Goal: Transaction & Acquisition: Purchase product/service

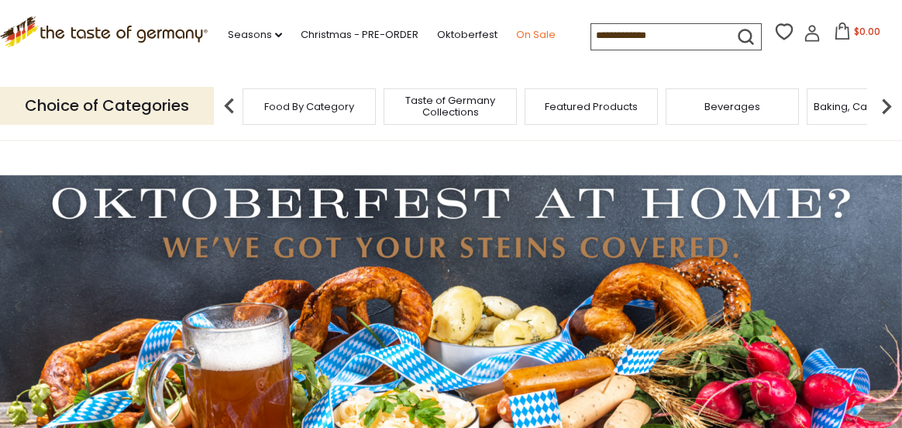
click at [531, 36] on link "On Sale" at bounding box center [535, 34] width 39 height 17
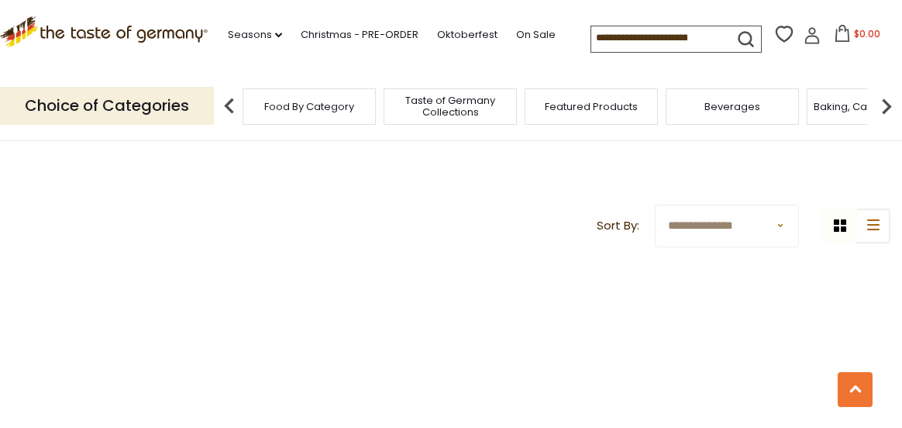
scroll to position [460, 0]
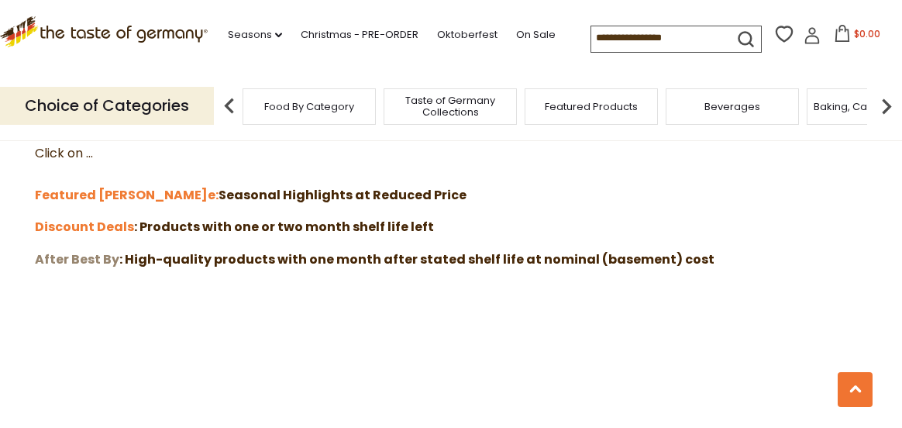
click at [91, 258] on strong "After Best By" at bounding box center [77, 259] width 84 height 18
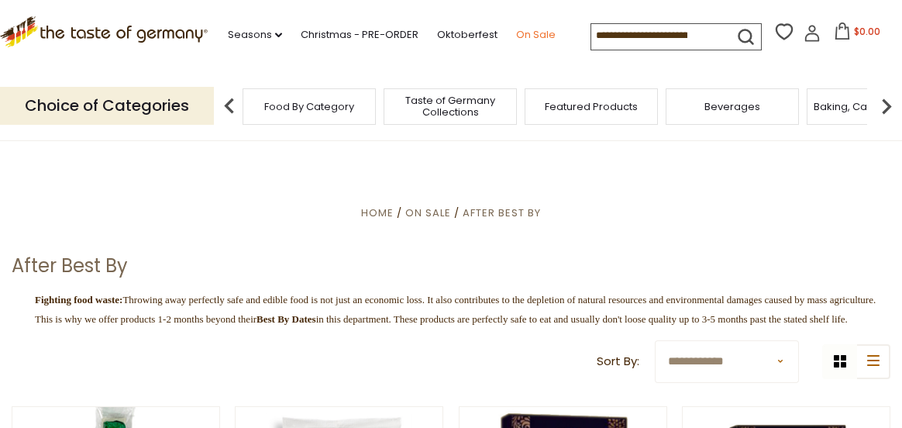
click at [535, 34] on link "On Sale" at bounding box center [535, 34] width 39 height 17
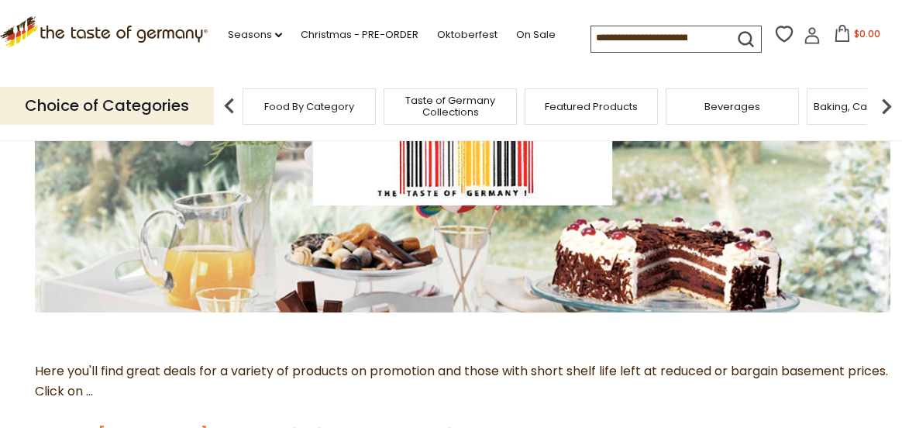
scroll to position [310, 0]
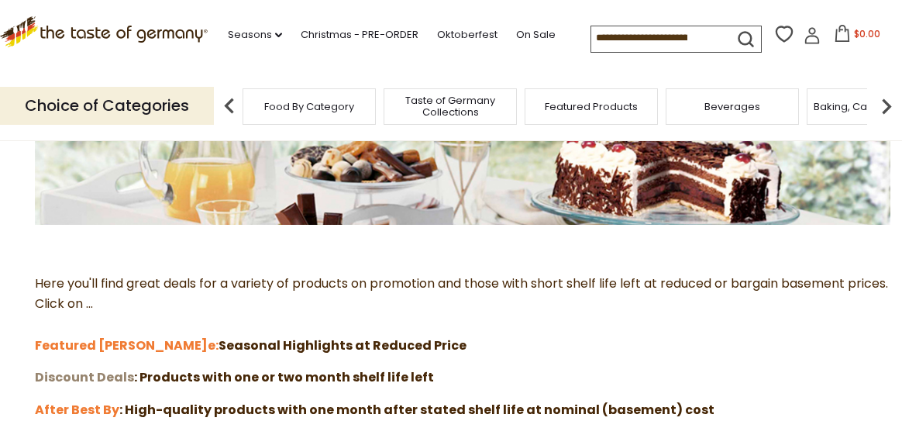
click at [118, 379] on strong "Discount Deals" at bounding box center [84, 377] width 99 height 18
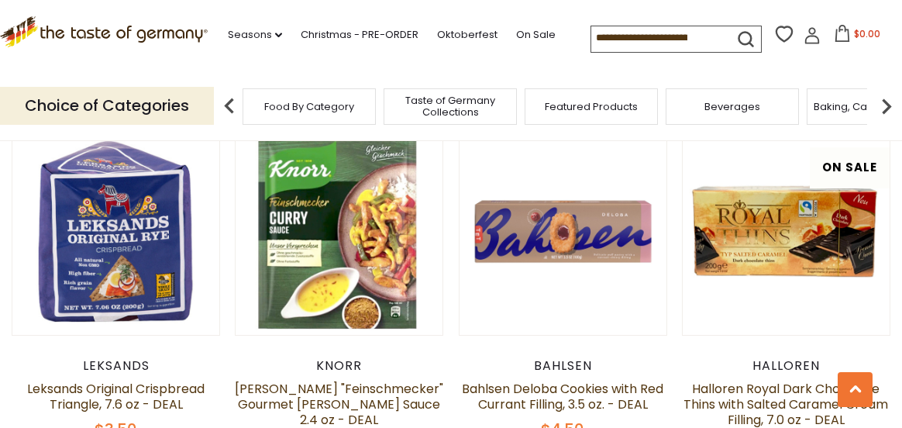
scroll to position [697, 0]
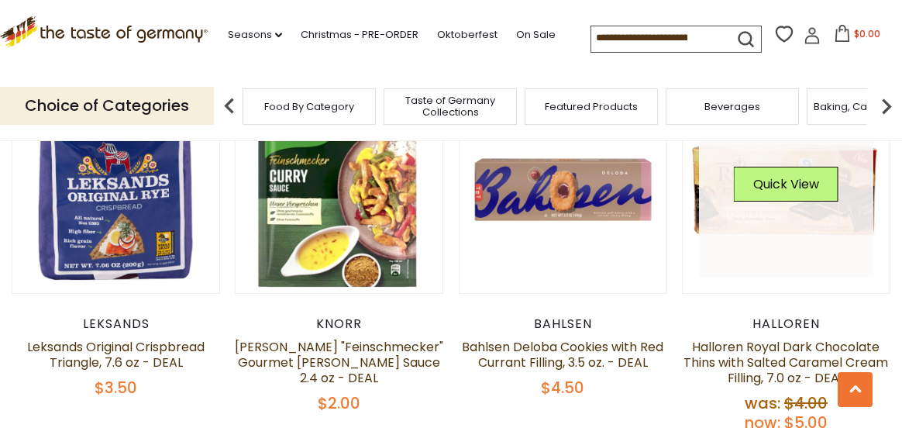
drag, startPoint x: 605, startPoint y: 287, endPoint x: 746, endPoint y: 183, distance: 175.0
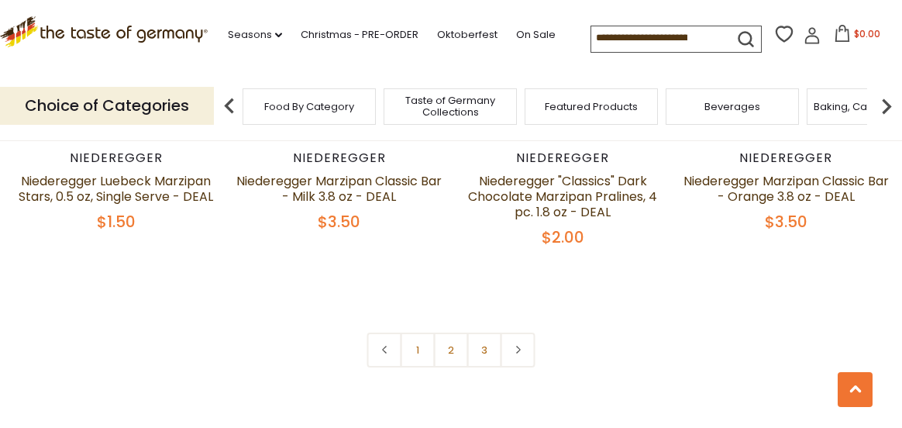
scroll to position [3485, 0]
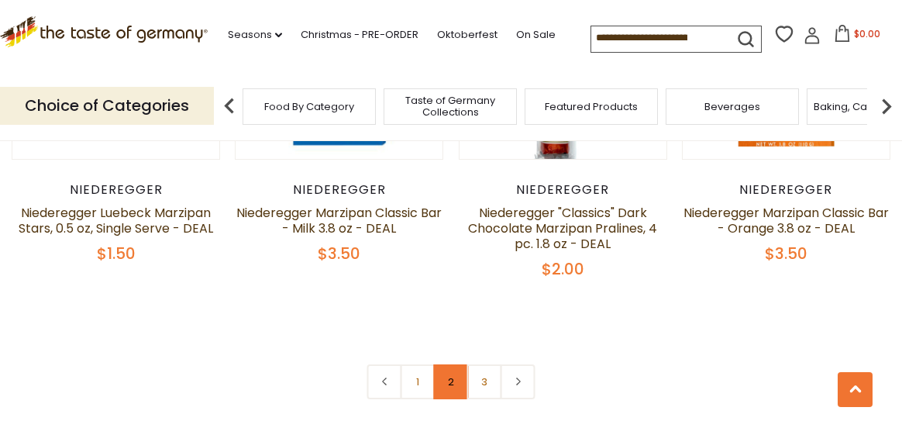
click at [448, 364] on link "2" at bounding box center [451, 381] width 35 height 35
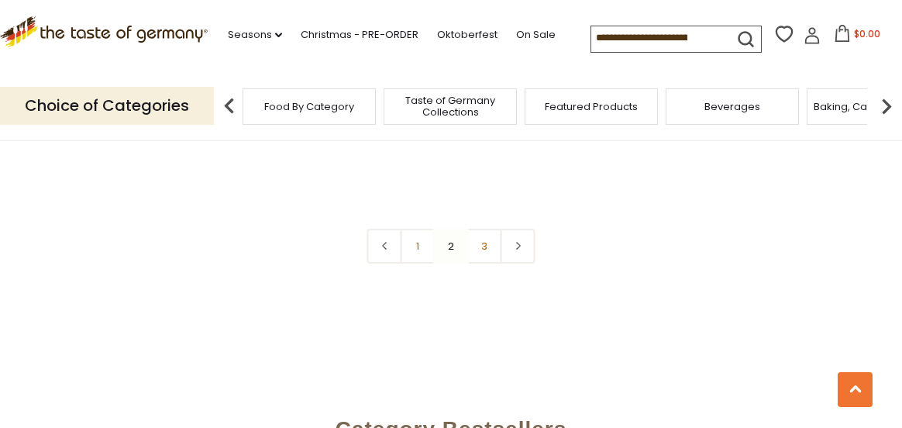
scroll to position [3571, 0]
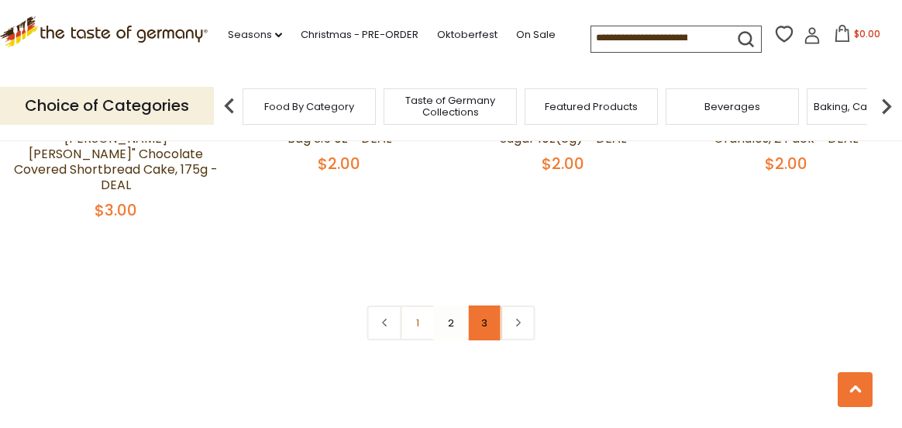
click at [483, 305] on link "3" at bounding box center [484, 322] width 35 height 35
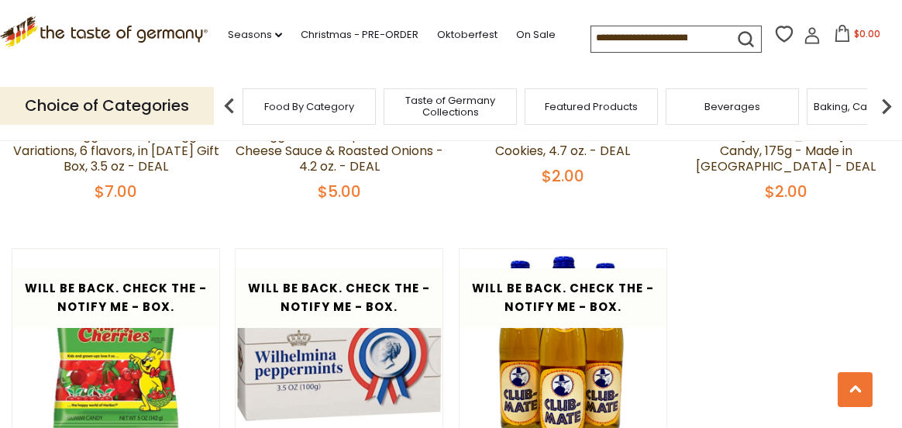
scroll to position [2100, 0]
